Goal: Transaction & Acquisition: Subscribe to service/newsletter

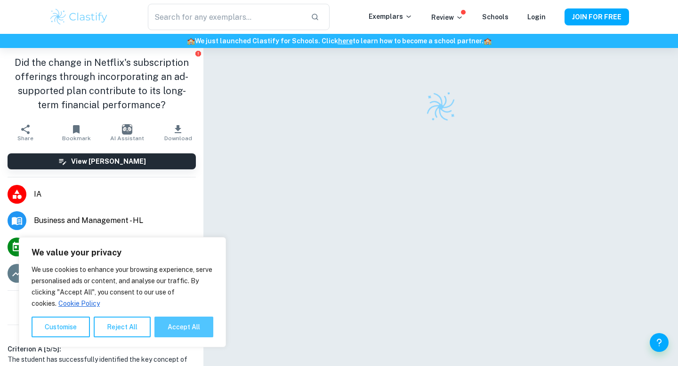
click at [178, 331] on button "Accept All" at bounding box center [183, 327] width 59 height 21
checkbox input "true"
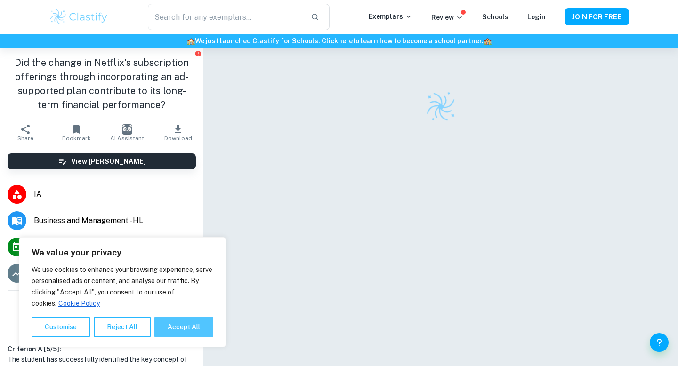
checkbox input "true"
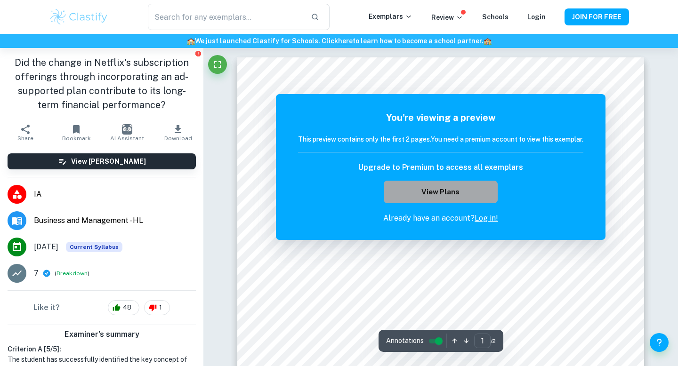
click at [483, 187] on button "View Plans" at bounding box center [441, 192] width 114 height 23
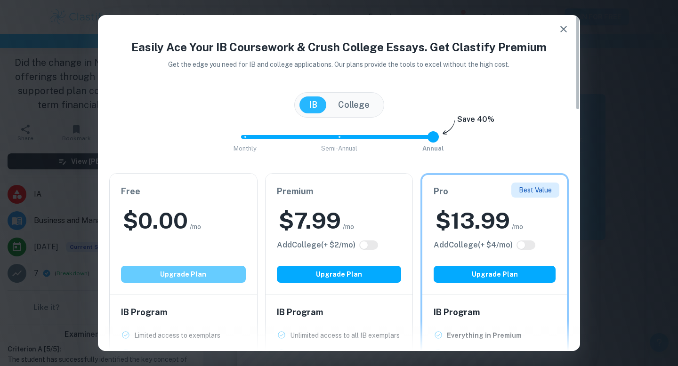
click at [218, 269] on button "Upgrade Plan" at bounding box center [183, 274] width 125 height 17
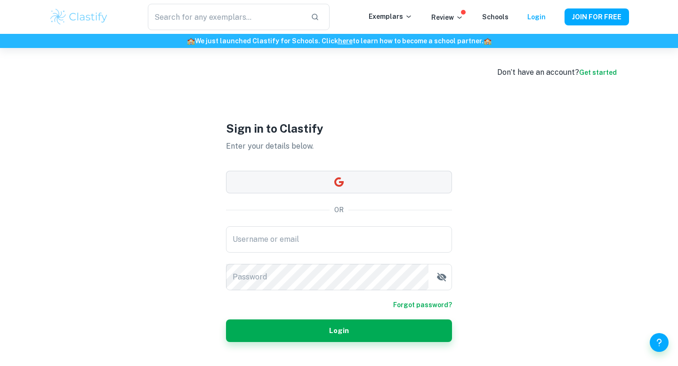
click at [318, 172] on button "button" at bounding box center [339, 182] width 226 height 23
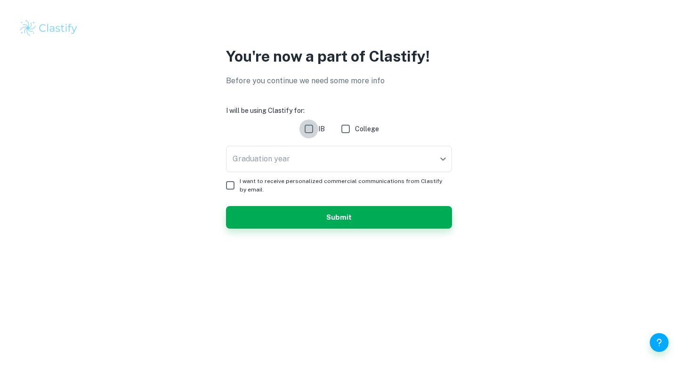
click at [307, 128] on input "IB" at bounding box center [308, 129] width 19 height 19
checkbox input "true"
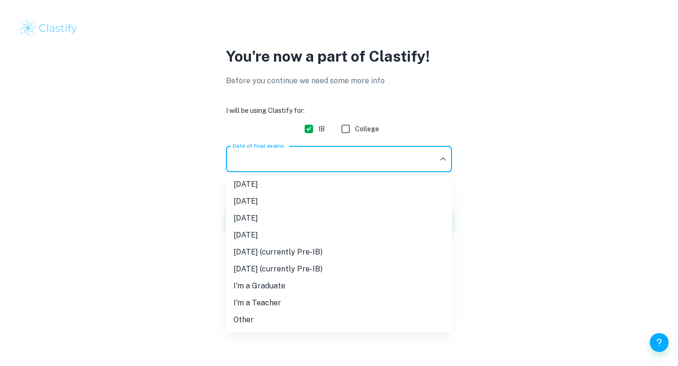
click at [310, 161] on body "We value your privacy We use cookies to enhance your browsing experience, serve…" at bounding box center [339, 183] width 678 height 366
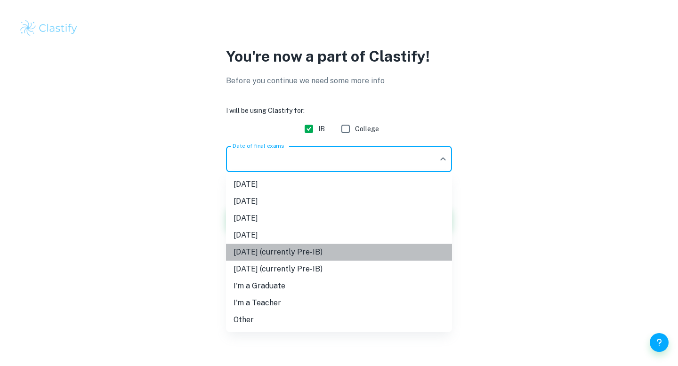
click at [306, 252] on li "May 2027 (currently Pre-IB)" at bounding box center [339, 252] width 226 height 17
type input "M27"
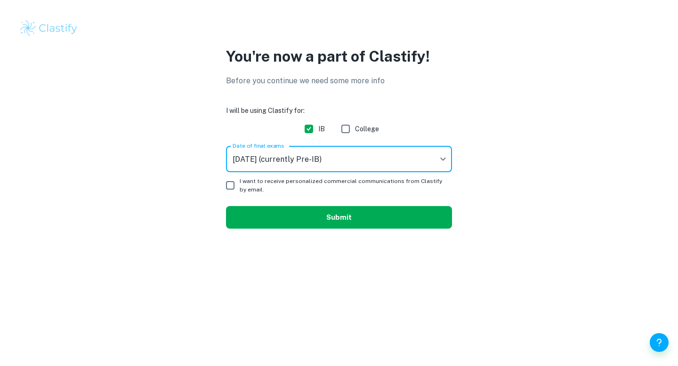
click at [319, 223] on button "Submit" at bounding box center [339, 217] width 226 height 23
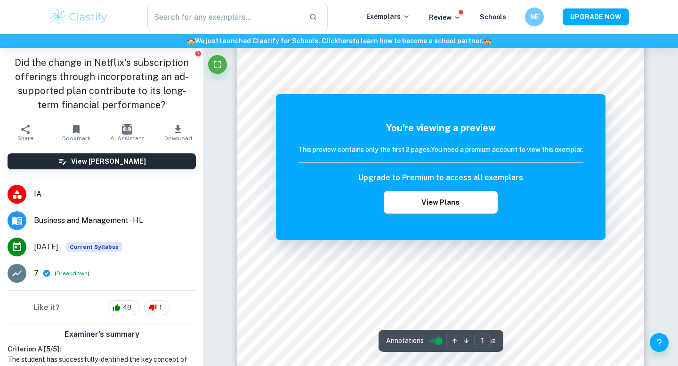
scroll to position [32, 0]
click at [450, 201] on button "View Plans" at bounding box center [441, 202] width 114 height 23
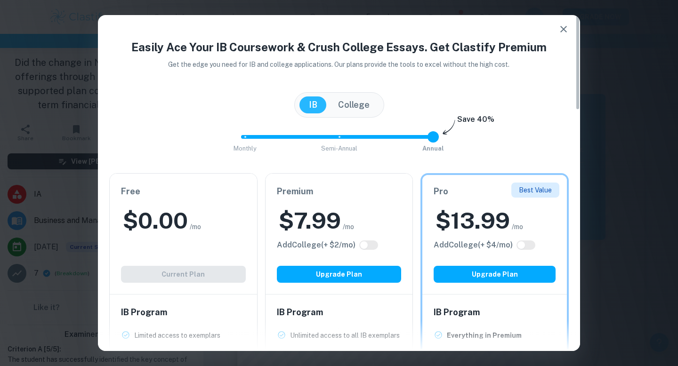
click at [556, 27] on button "button" at bounding box center [563, 29] width 19 height 19
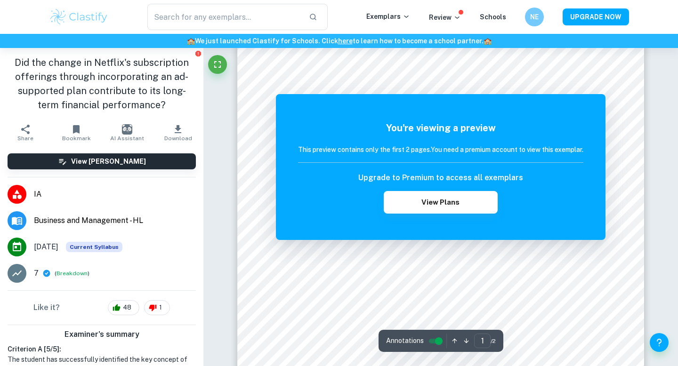
scroll to position [254, 0]
click at [470, 196] on button "View Plans" at bounding box center [441, 202] width 114 height 23
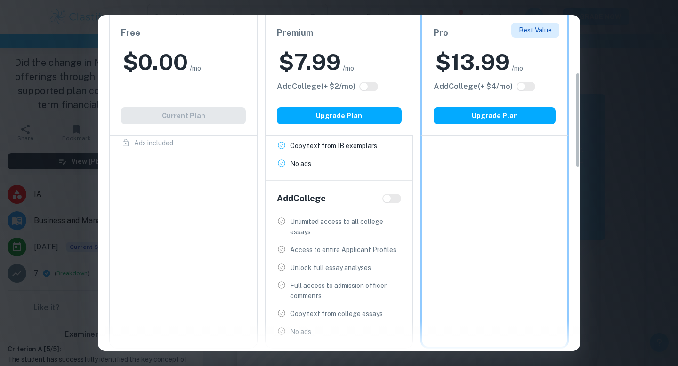
scroll to position [320, 0]
